Goal: Transaction & Acquisition: Purchase product/service

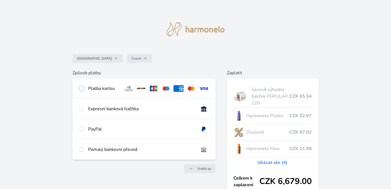
click at [80, 87] on input "radio" at bounding box center [81, 88] width 4 height 4
radio input "true"
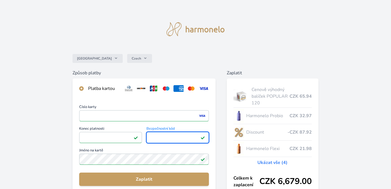
click at [38, 142] on div "Česko Czech Způsob platby Platba kartou Číslo karty <p>Your browser does not su…" at bounding box center [195, 145] width 391 height 290
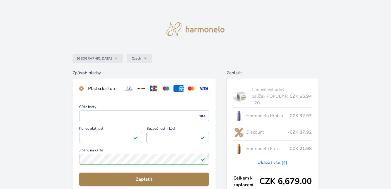
click at [140, 180] on span "Zaplatit" at bounding box center [144, 179] width 121 height 7
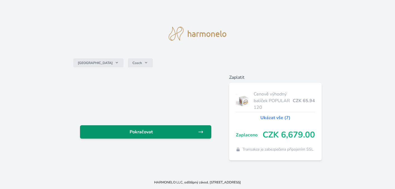
click at [152, 131] on span "Pokračovat" at bounding box center [140, 132] width 113 height 7
